Goal: Information Seeking & Learning: Learn about a topic

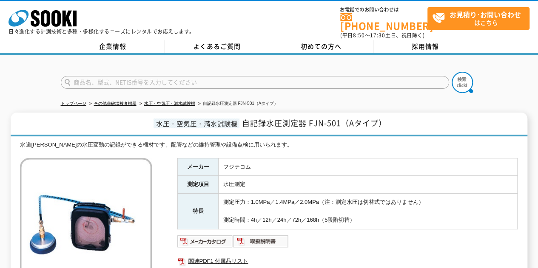
drag, startPoint x: 102, startPoint y: 80, endPoint x: 114, endPoint y: 91, distance: 15.3
click at [113, 91] on div "トップページ その他非破壊検査機器 水圧・空気圧・満水試験機 自記録水圧測定器 FJN-501（Aタイプ） 水圧・空気圧・満水試験機 自記録水圧測定器 FJN…" at bounding box center [269, 202] width 538 height 295
type input "圧力計"
click at [451, 72] on button at bounding box center [461, 82] width 21 height 21
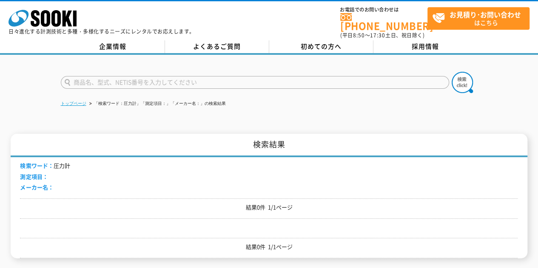
click at [78, 101] on link "トップページ" at bounding box center [74, 103] width 26 height 5
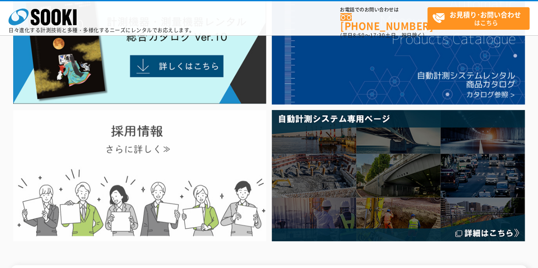
scroll to position [128, 0]
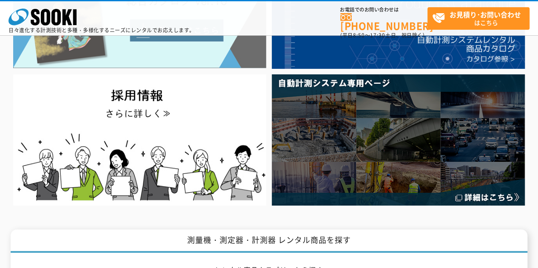
click at [185, 64] on img at bounding box center [139, 10] width 253 height 116
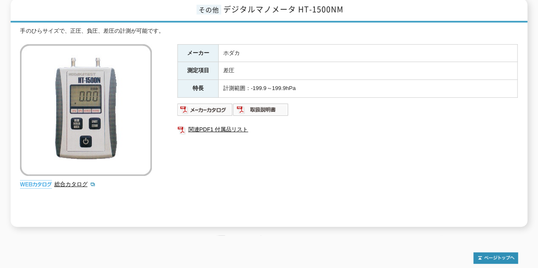
scroll to position [128, 0]
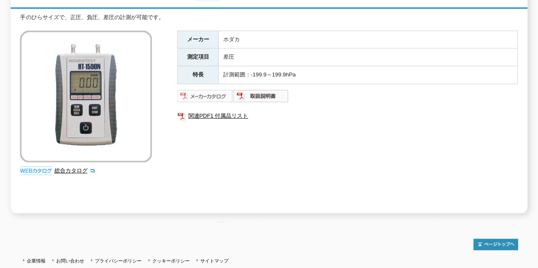
click at [225, 89] on img at bounding box center [205, 96] width 56 height 14
click at [232, 111] on link "関連PDF1 付属品リスト" at bounding box center [347, 116] width 340 height 11
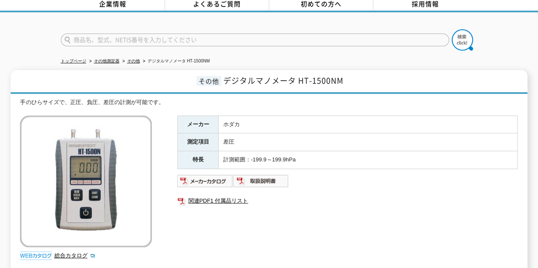
scroll to position [0, 0]
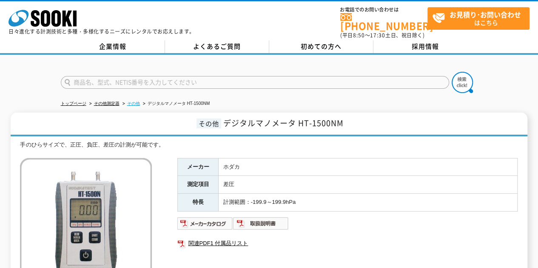
click at [133, 101] on link "その他" at bounding box center [133, 103] width 13 height 5
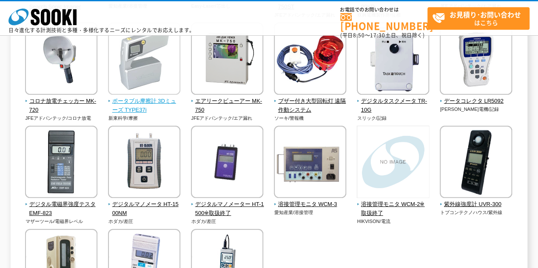
scroll to position [765, 0]
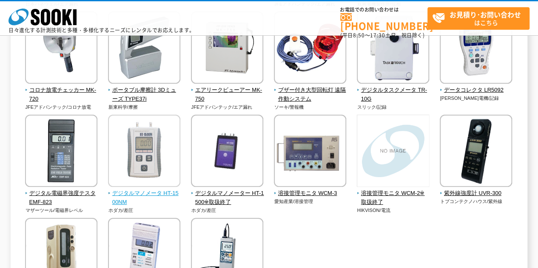
click at [150, 191] on span "デジタルマノメータ HT-1500NM" at bounding box center [144, 198] width 73 height 18
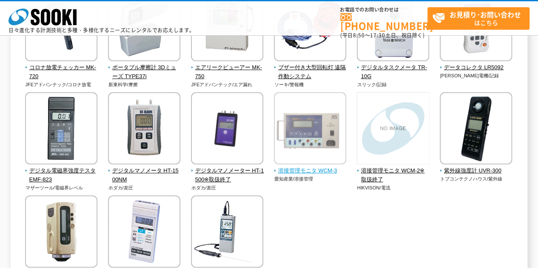
scroll to position [915, 0]
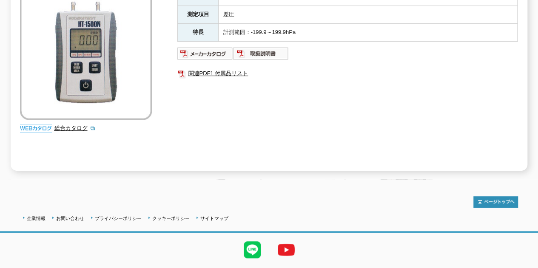
click at [206, 64] on ul "関連PDF1 付属品リスト" at bounding box center [347, 74] width 340 height 20
click at [220, 49] on img at bounding box center [205, 54] width 56 height 14
click at [280, 50] on img at bounding box center [261, 54] width 56 height 14
